Goal: Task Accomplishment & Management: Manage account settings

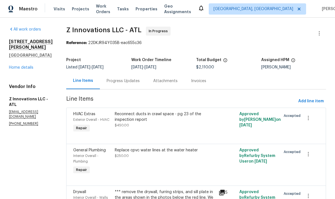
scroll to position [548, 0]
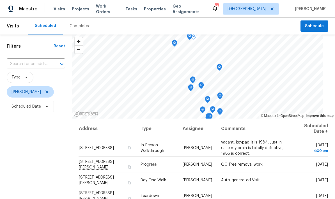
click at [0, 0] on icon at bounding box center [0, 0] width 0 height 0
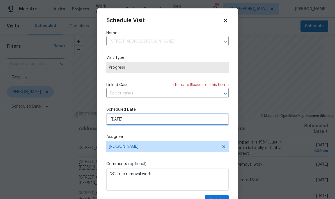
click at [152, 122] on input "8/29/2025" at bounding box center [167, 119] width 122 height 11
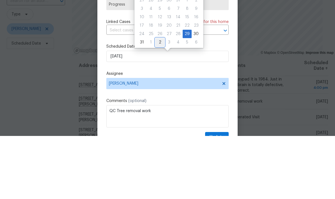
click at [160, 101] on div "2" at bounding box center [159, 105] width 9 height 8
type input "9/2/2025"
select select "8"
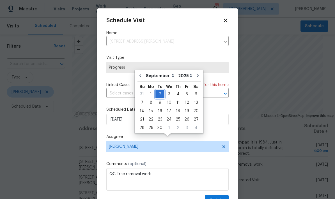
click at [160, 90] on div "2" at bounding box center [159, 94] width 9 height 8
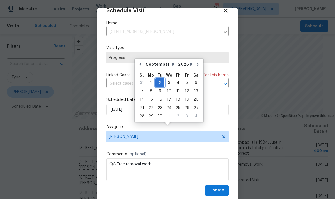
scroll to position [11, 0]
click at [222, 190] on span "Update" at bounding box center [216, 190] width 15 height 7
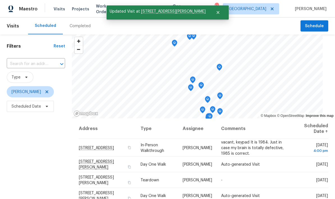
scroll to position [4, 0]
click at [0, 0] on icon at bounding box center [0, 0] width 0 height 0
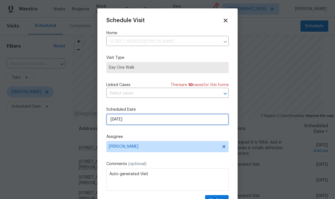
click at [148, 122] on input "8/29/2025" at bounding box center [167, 119] width 122 height 11
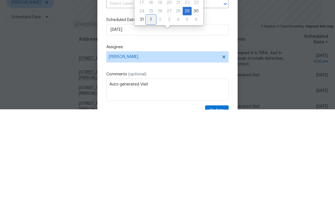
click at [146, 105] on div "1" at bounding box center [150, 109] width 9 height 8
type input "9/1/2025"
select select "8"
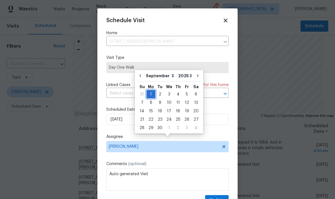
click at [151, 90] on div "1" at bounding box center [150, 94] width 9 height 8
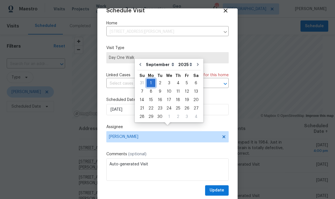
scroll to position [11, 0]
click at [223, 189] on span "Update" at bounding box center [216, 190] width 15 height 7
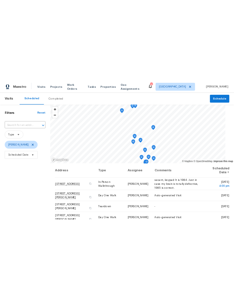
scroll to position [0, 0]
